Goal: Task Accomplishment & Management: Manage account settings

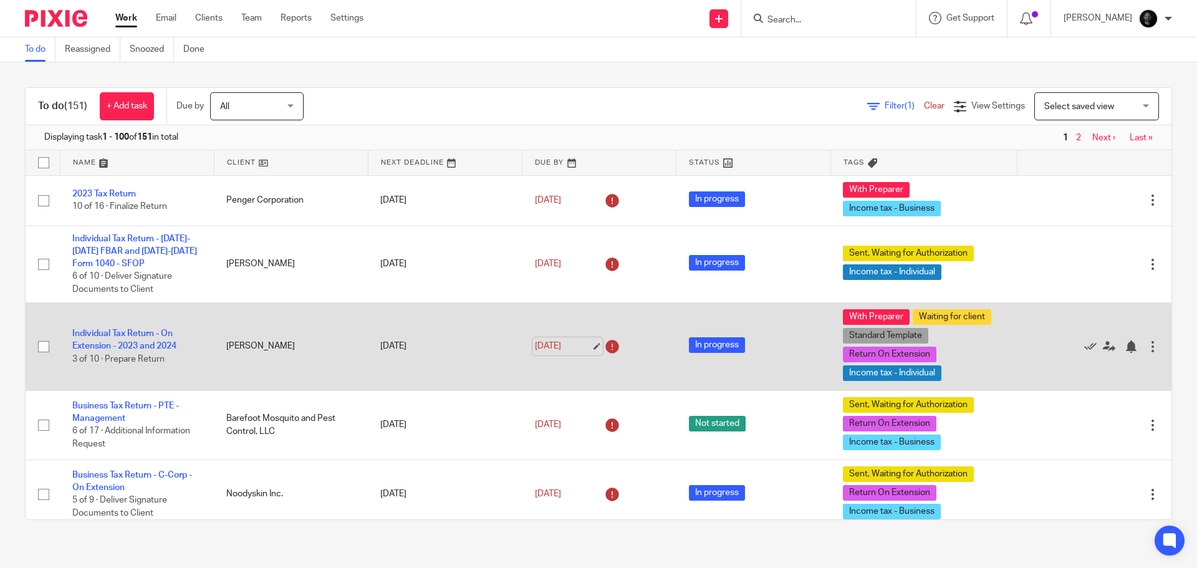
click at [583, 344] on link "Feb 28, 2025" at bounding box center [563, 346] width 56 height 13
click at [1102, 347] on icon at bounding box center [1108, 346] width 12 height 12
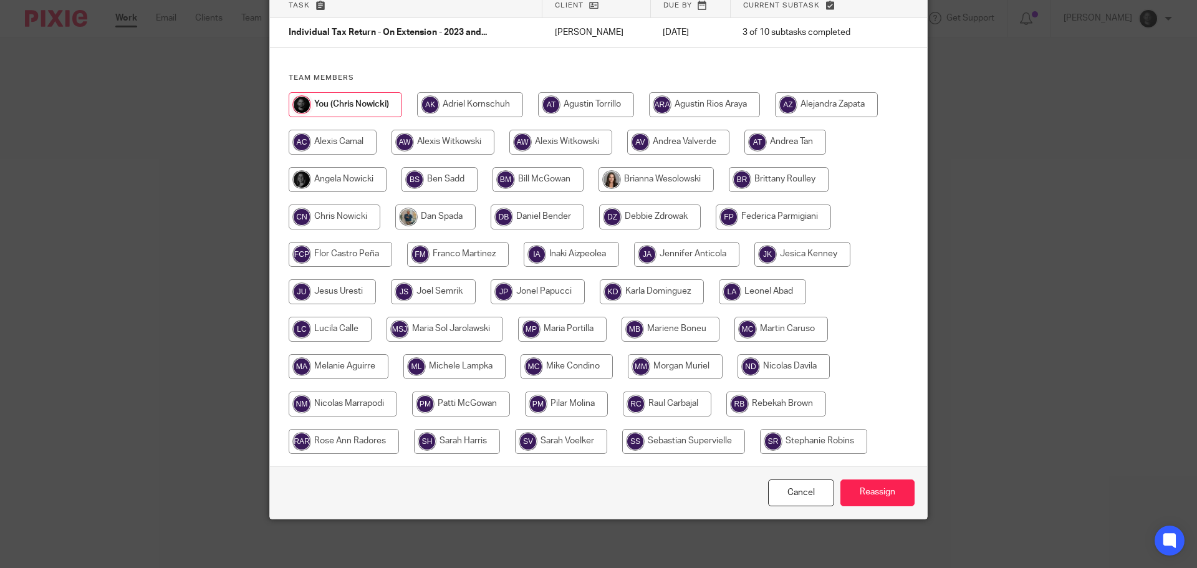
scroll to position [98, 0]
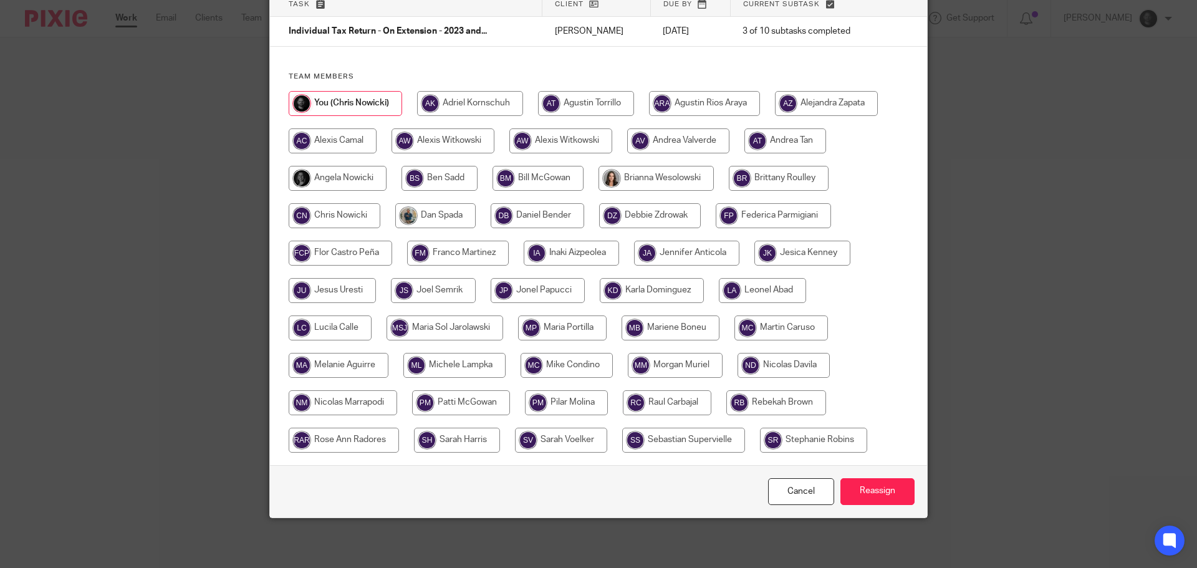
click at [648, 367] on input "radio" at bounding box center [675, 365] width 95 height 25
radio input "true"
click at [848, 494] on input "Reassign" at bounding box center [877, 491] width 74 height 27
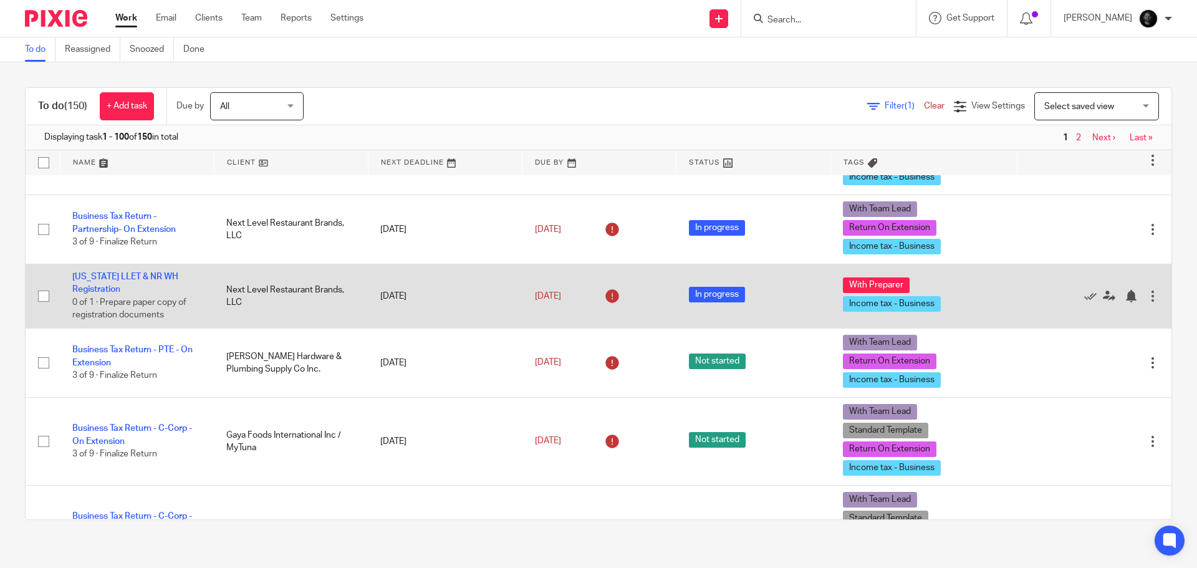
scroll to position [374, 0]
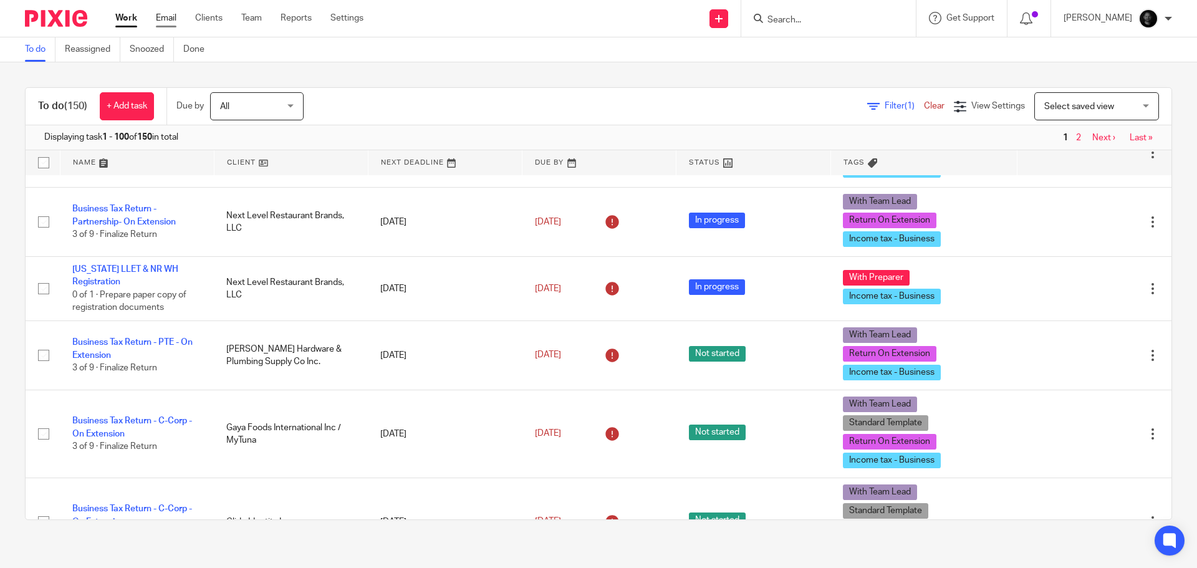
click at [171, 22] on link "Email" at bounding box center [166, 18] width 21 height 12
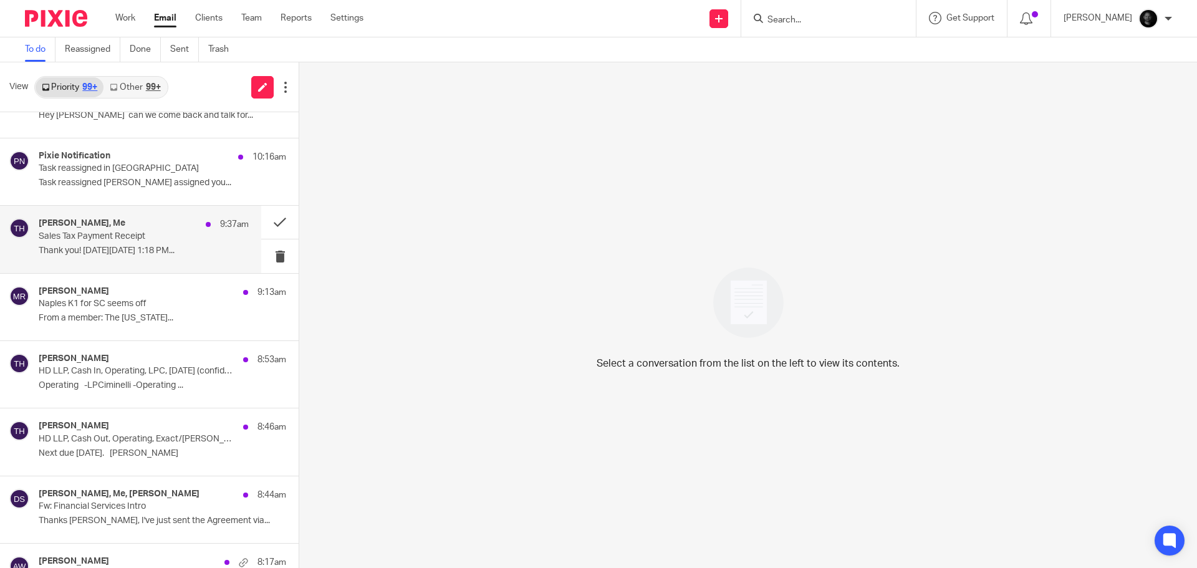
scroll to position [249, 0]
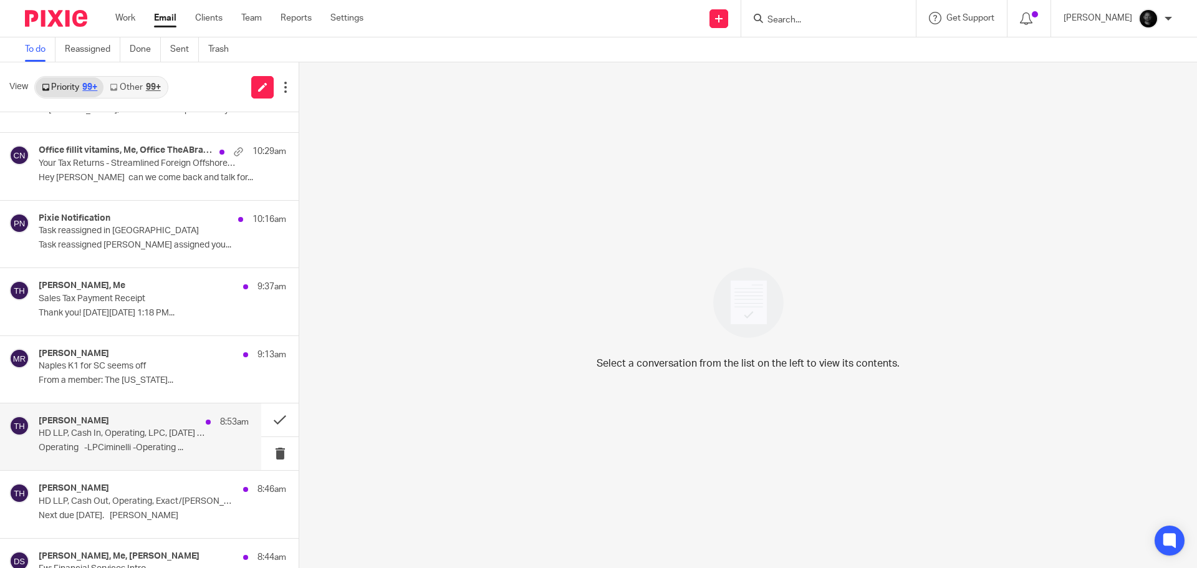
click at [112, 444] on p "Operating -LPCiminelli -Operating ..." at bounding box center [144, 447] width 210 height 11
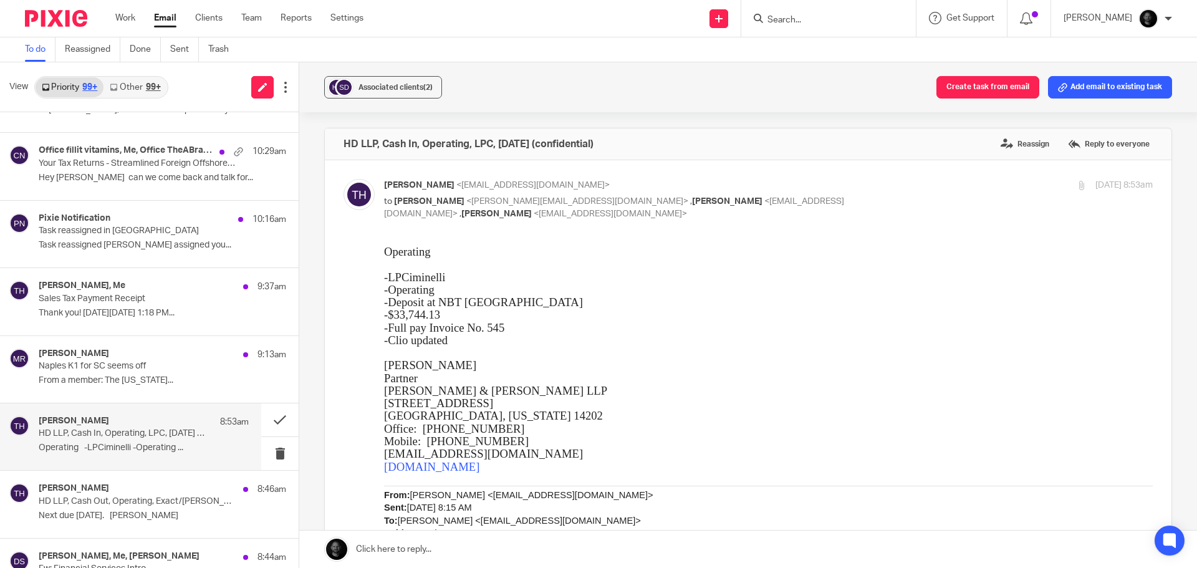
scroll to position [0, 0]
click at [1004, 84] on button "Create task from email" at bounding box center [987, 87] width 103 height 22
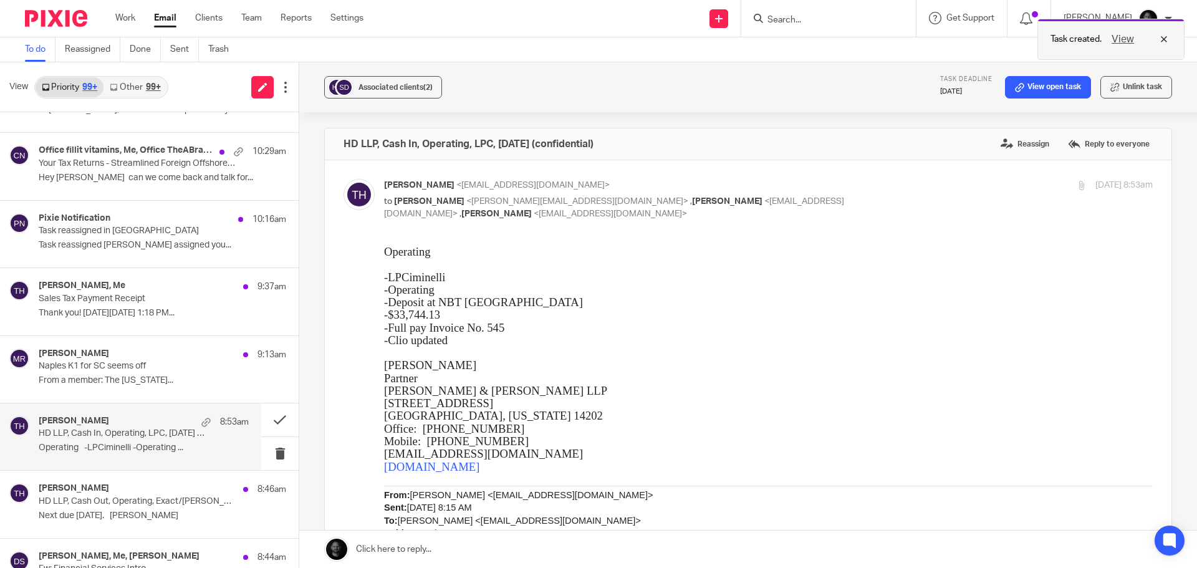
click at [1131, 36] on button "View" at bounding box center [1122, 39] width 30 height 15
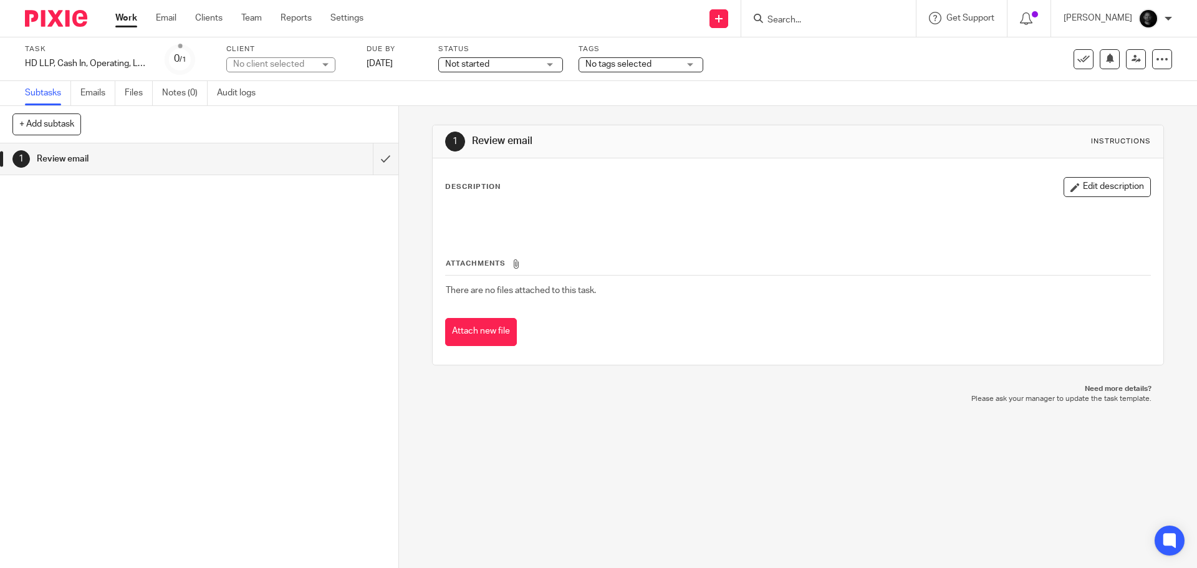
click at [261, 59] on div "No client selected" at bounding box center [273, 64] width 81 height 12
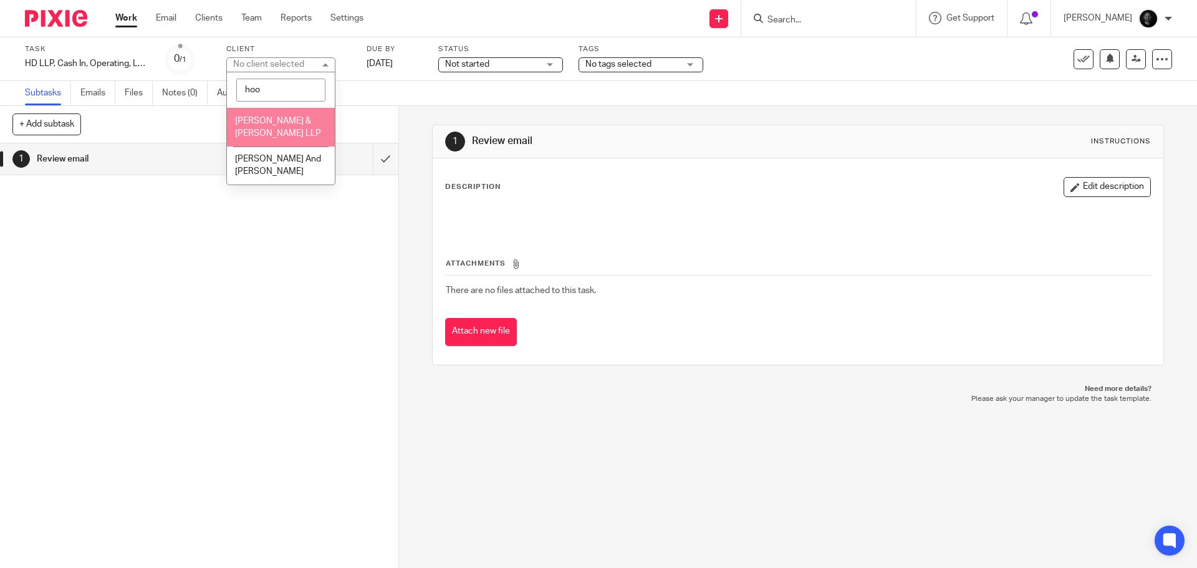
type input "hoo"
click at [279, 117] on span "[PERSON_NAME] & [PERSON_NAME] LLP" at bounding box center [278, 128] width 86 height 22
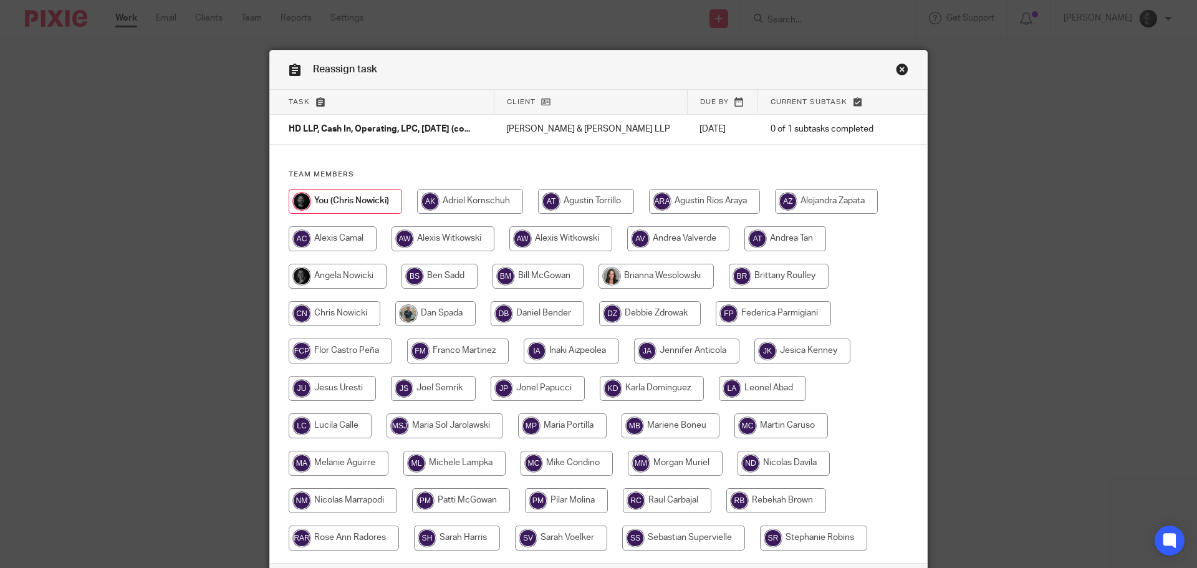
click at [426, 275] on input "radio" at bounding box center [439, 276] width 76 height 25
radio input "true"
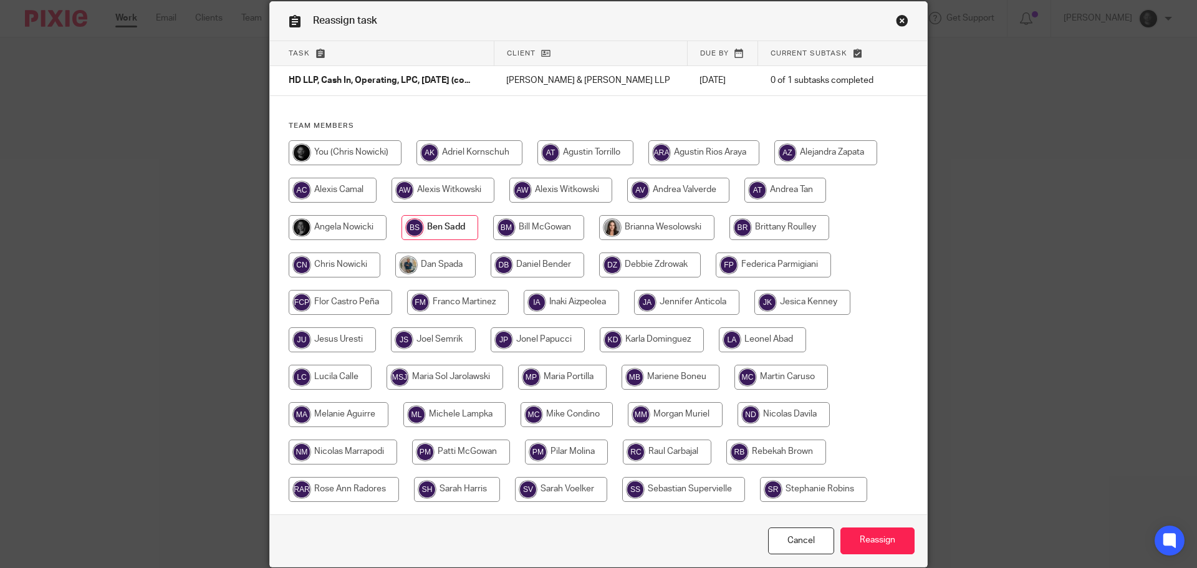
scroll to position [98, 0]
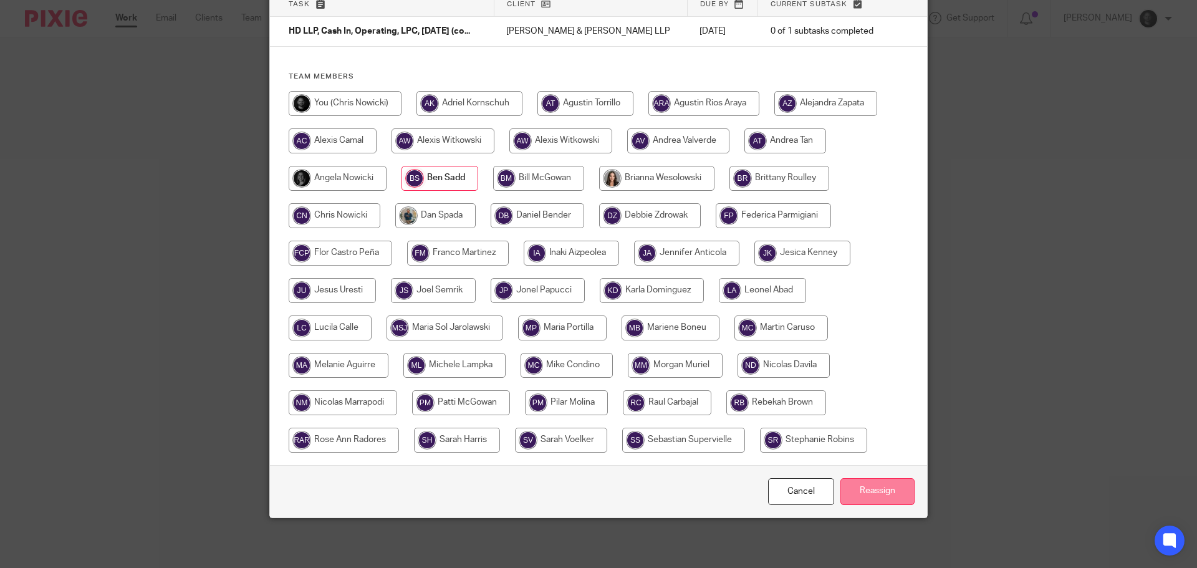
click at [883, 500] on input "Reassign" at bounding box center [877, 491] width 74 height 27
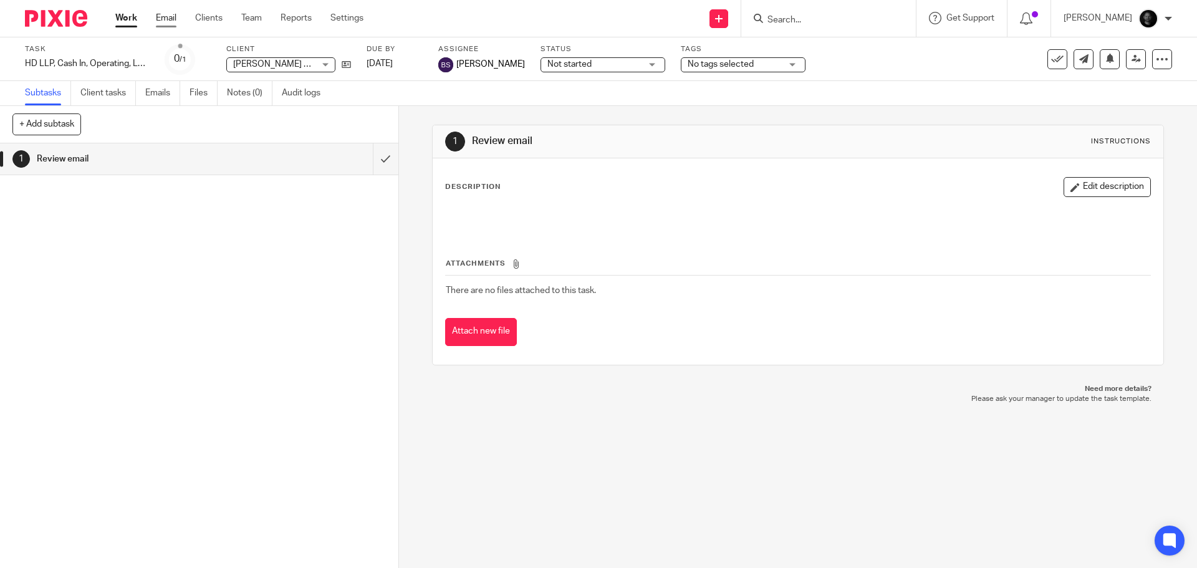
click at [162, 20] on link "Email" at bounding box center [166, 18] width 21 height 12
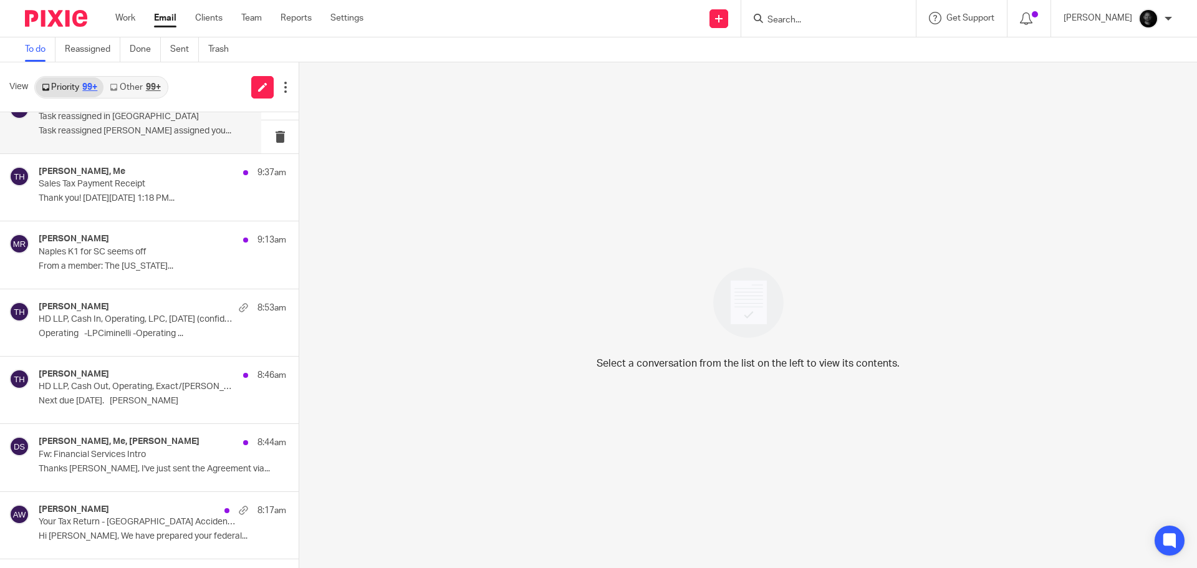
scroll to position [561, 0]
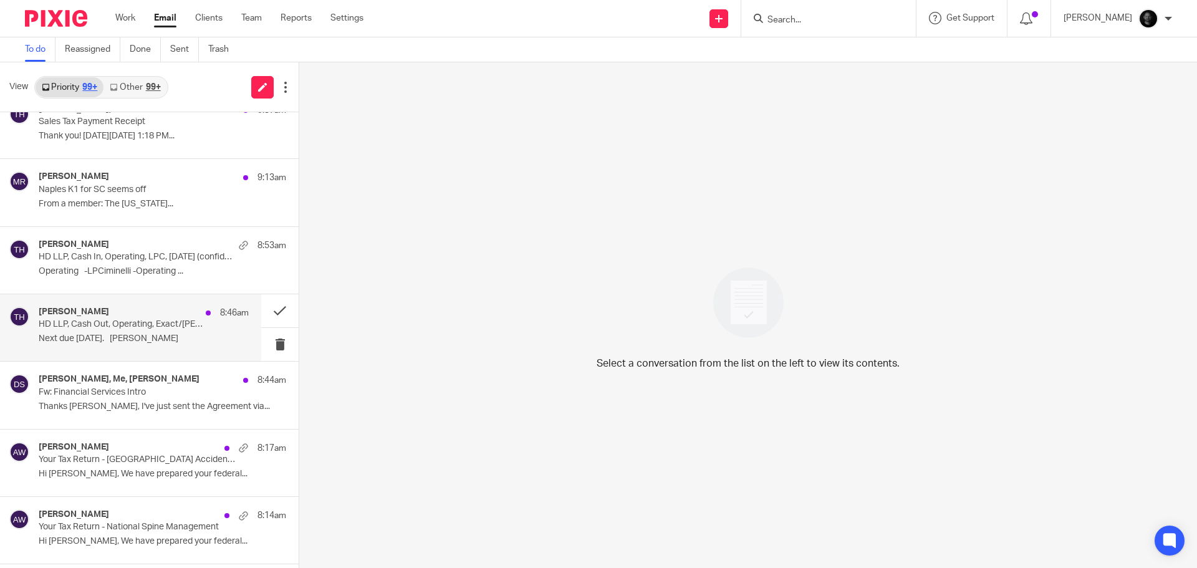
click at [140, 319] on p "HD LLP, Cash Out, Operating, Exact/[PERSON_NAME], [DATE], $3,060, administrativ…" at bounding box center [123, 324] width 168 height 11
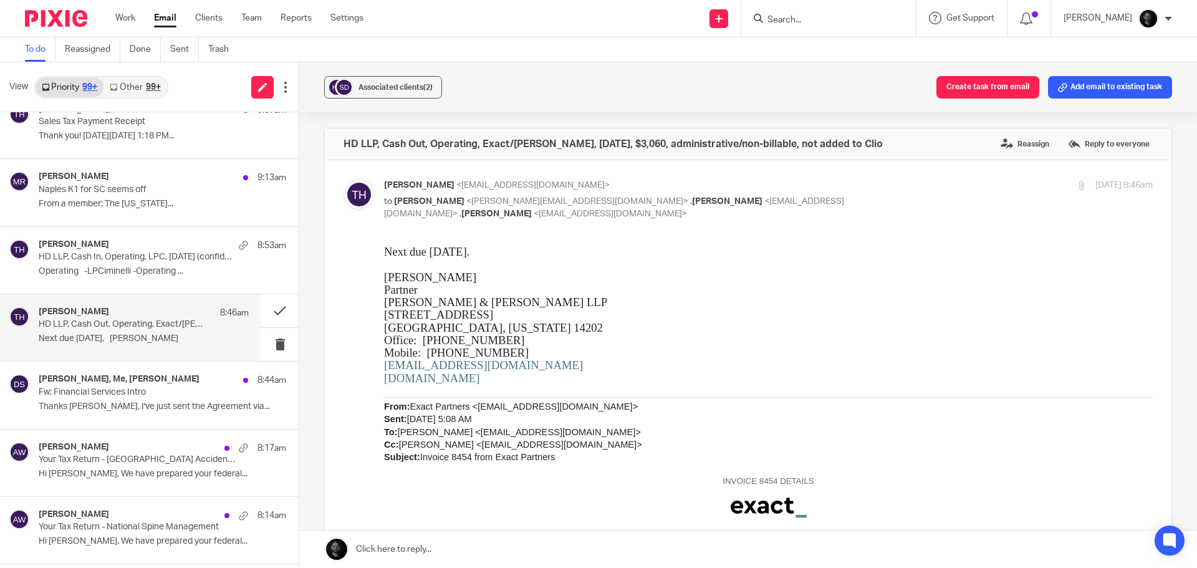
scroll to position [0, 0]
click at [959, 87] on button "Create task from email" at bounding box center [987, 87] width 103 height 22
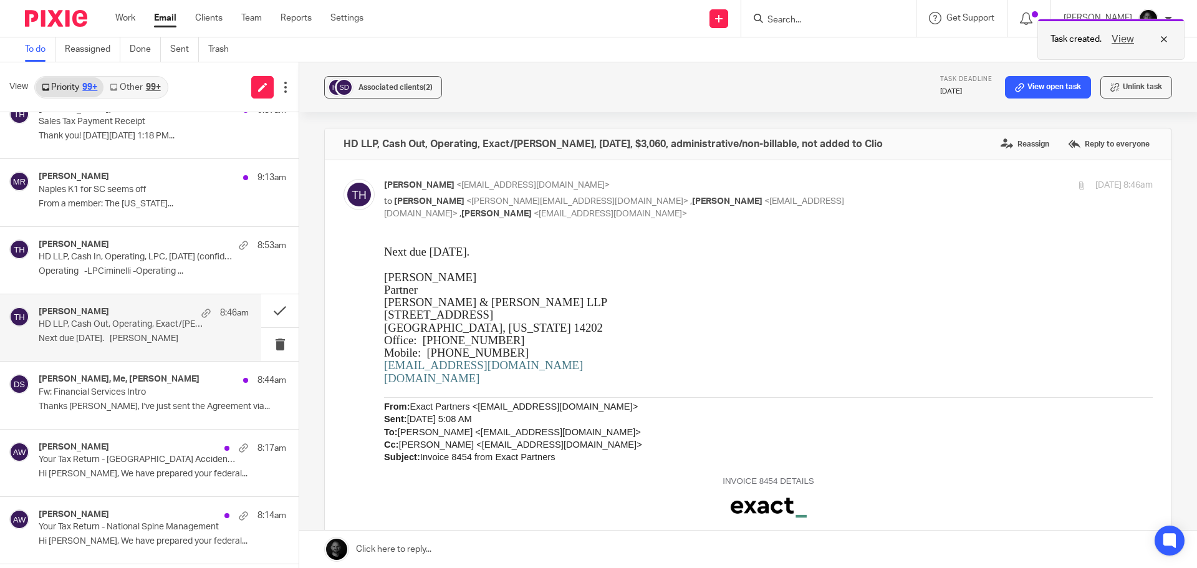
click at [1121, 36] on button "View" at bounding box center [1122, 39] width 30 height 15
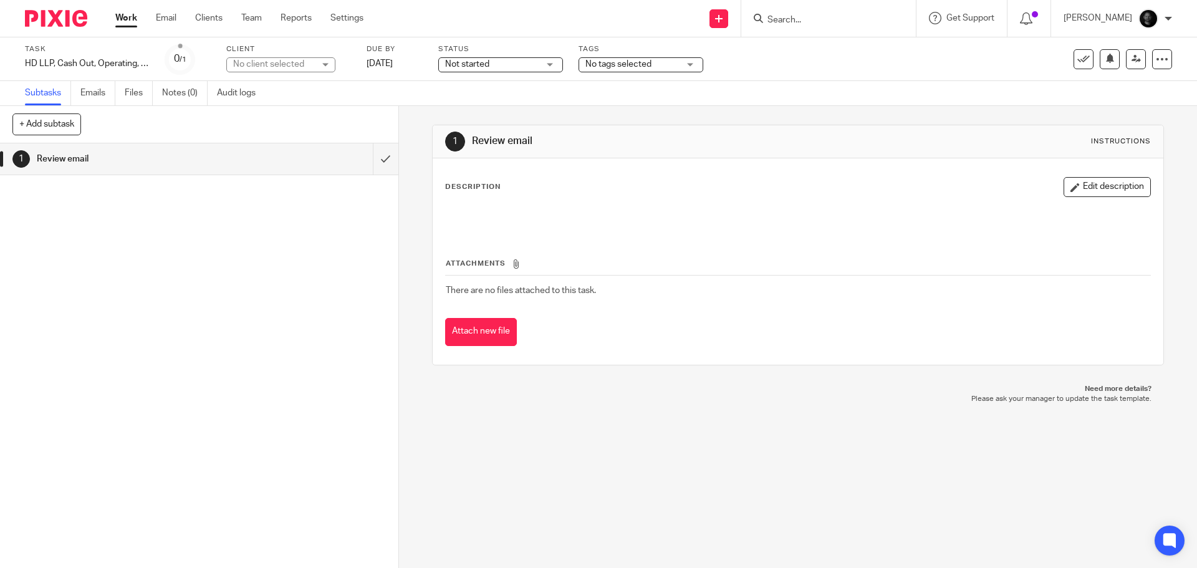
click at [297, 60] on div "No client selected" at bounding box center [273, 64] width 81 height 12
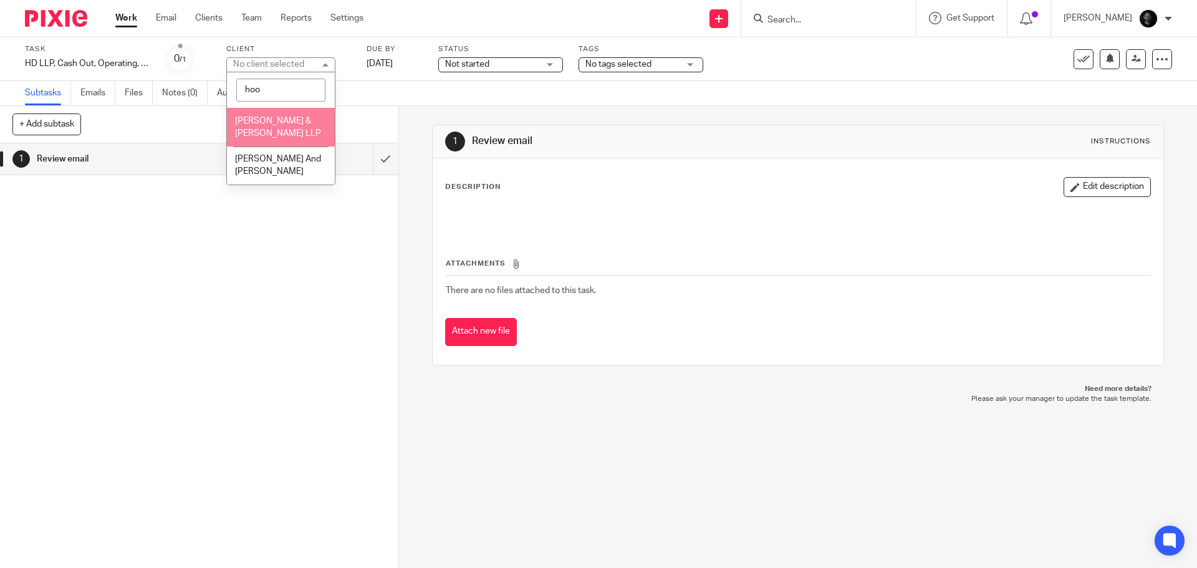
type input "hoo"
click at [291, 119] on span "[PERSON_NAME] & [PERSON_NAME] LLP" at bounding box center [278, 128] width 86 height 22
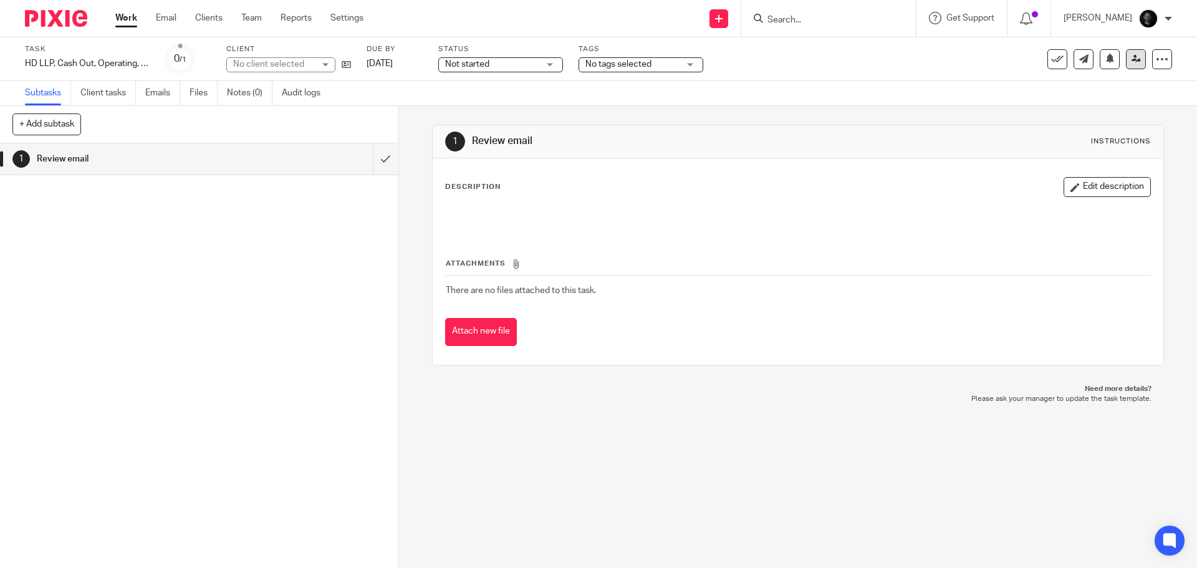
click at [1131, 62] on icon at bounding box center [1135, 58] width 9 height 9
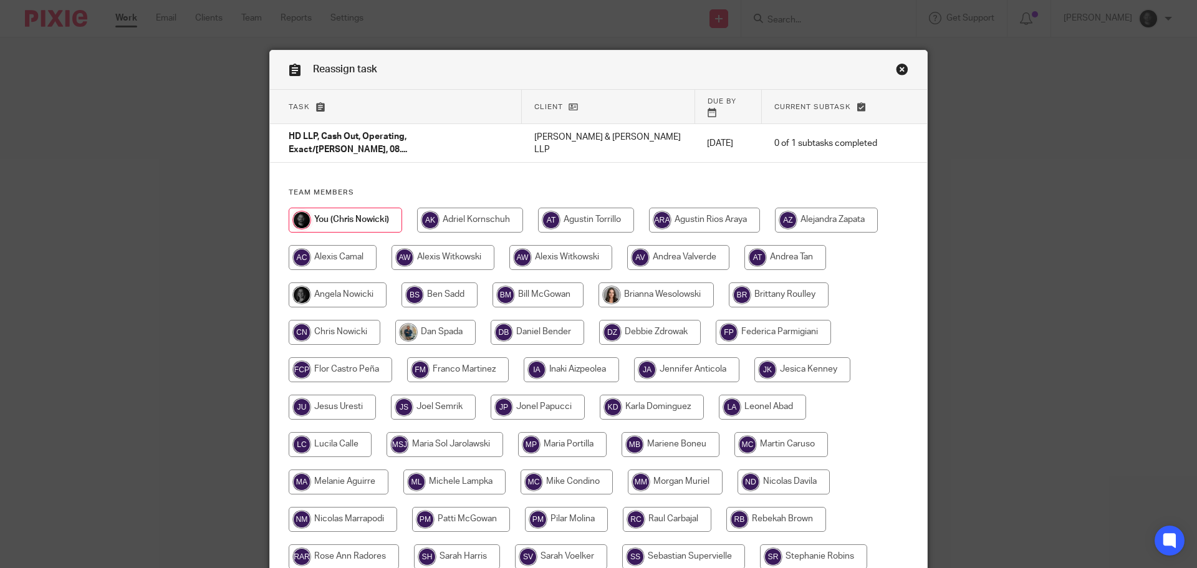
click at [437, 282] on input "radio" at bounding box center [439, 294] width 76 height 25
radio input "true"
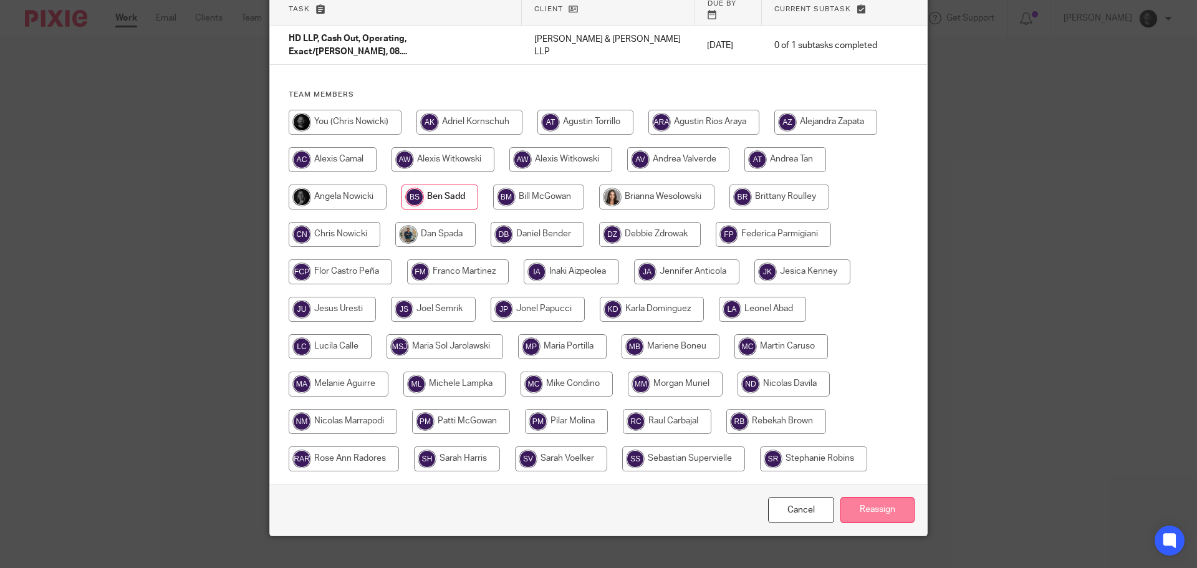
click at [855, 497] on input "Reassign" at bounding box center [877, 510] width 74 height 27
